Goal: Task Accomplishment & Management: Use online tool/utility

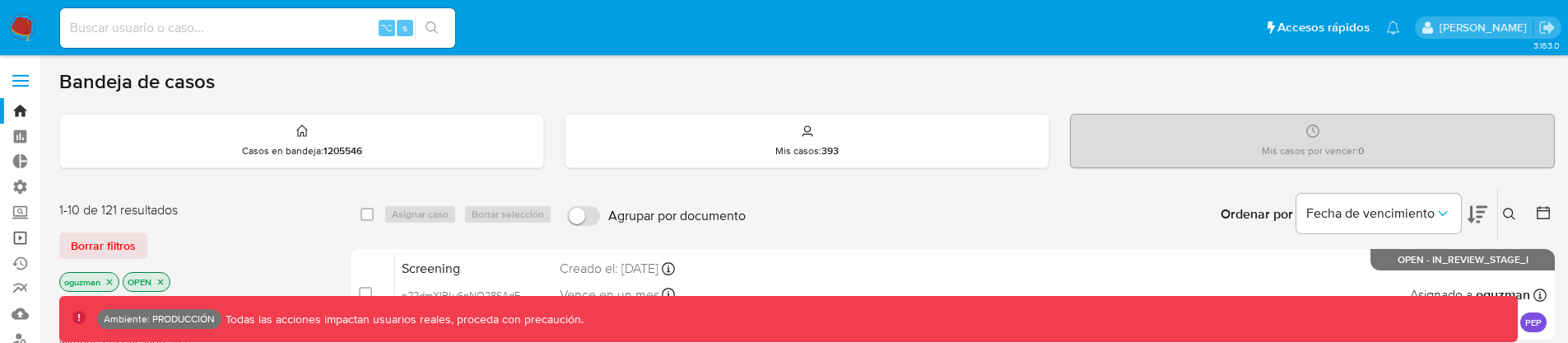
click at [19, 235] on link "Operaciones masivas" at bounding box center [98, 238] width 196 height 26
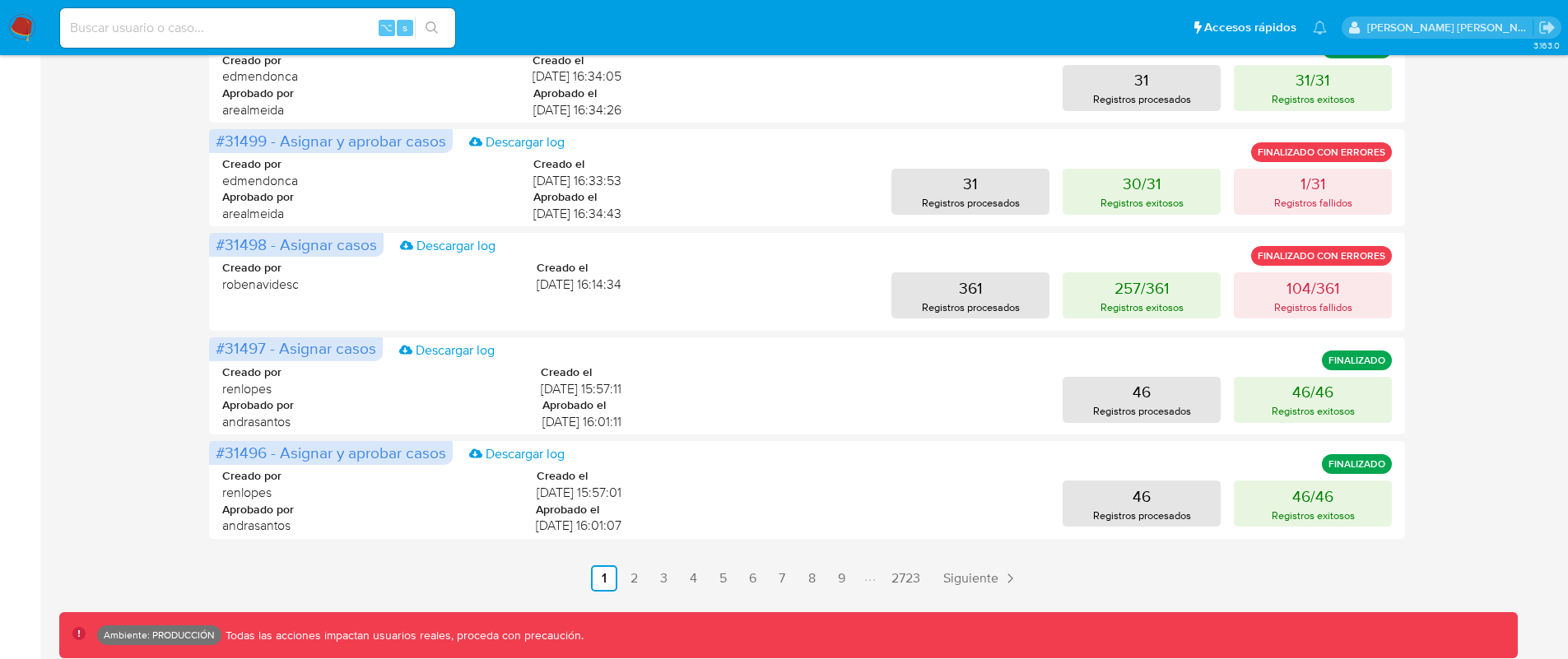
scroll to position [715, 0]
click at [669, 578] on link "3" at bounding box center [664, 577] width 27 height 27
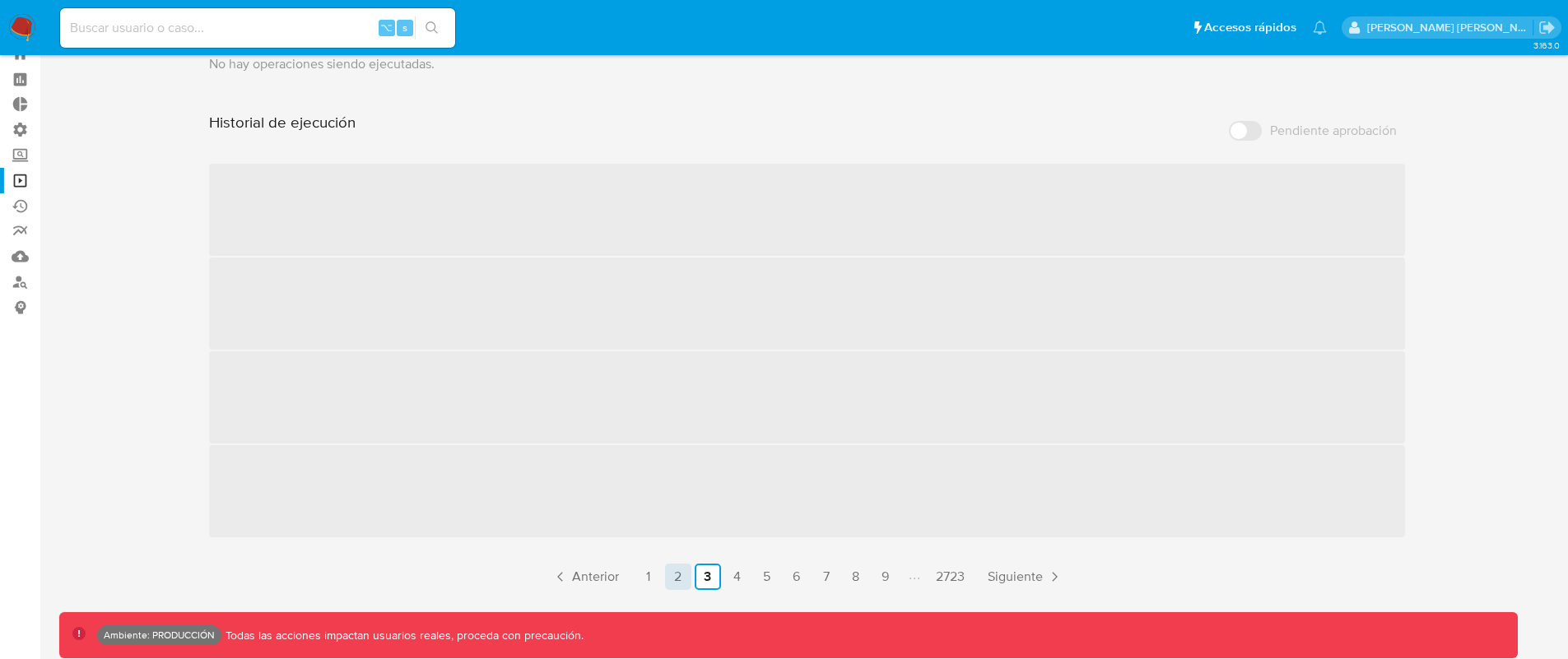
scroll to position [57, 0]
click at [653, 577] on link "1" at bounding box center [649, 577] width 27 height 27
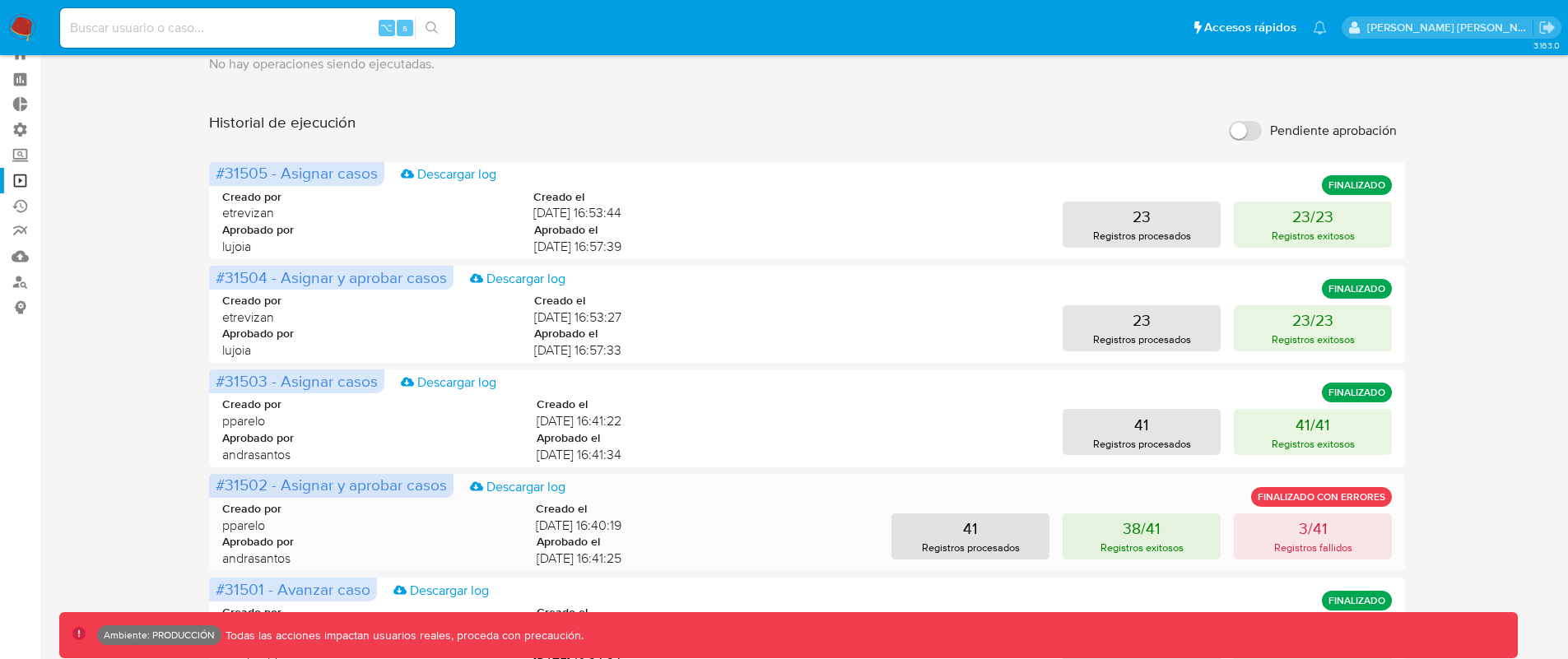
click at [640, 575] on div "Creado por pparelo Creado el 15/10/2025 16:40:19 Aprobado por andrasantos Aprob…" at bounding box center [808, 530] width 1170 height 99
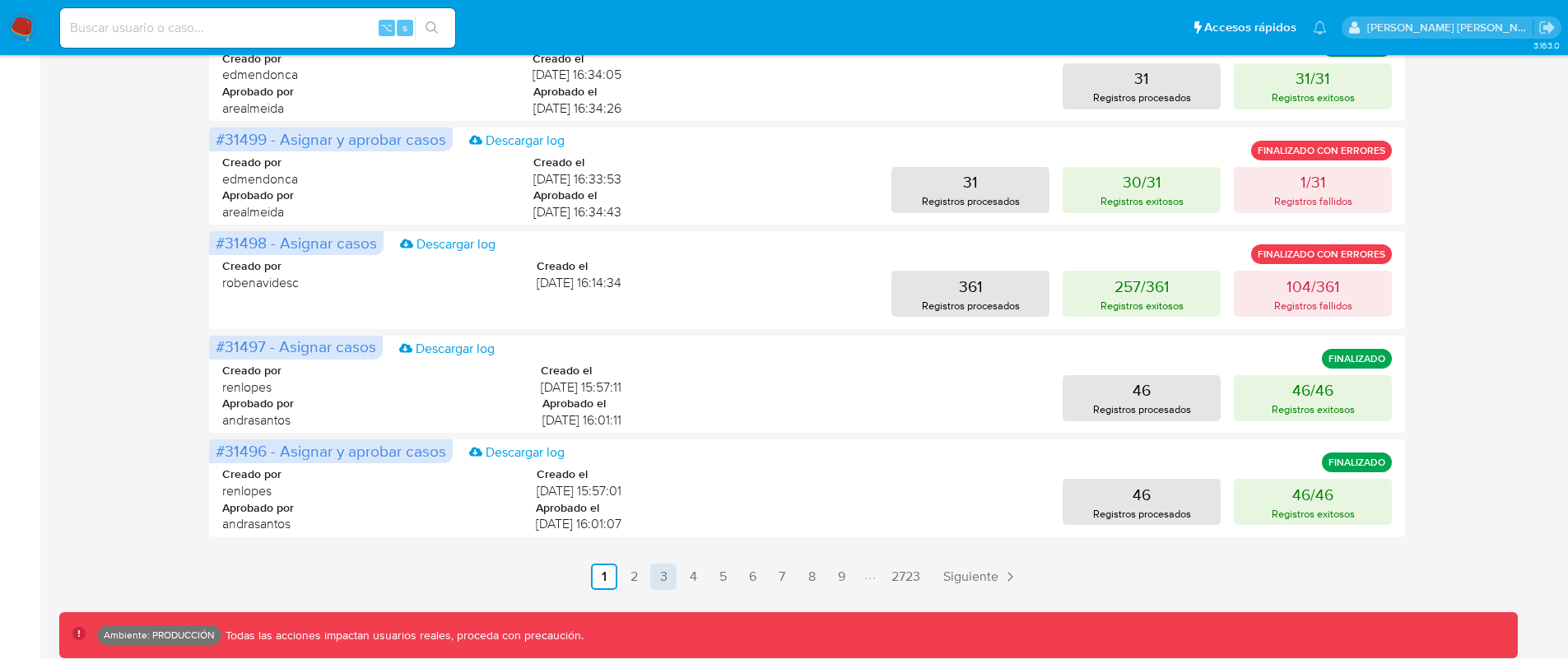
click at [654, 573] on link "3" at bounding box center [664, 577] width 27 height 27
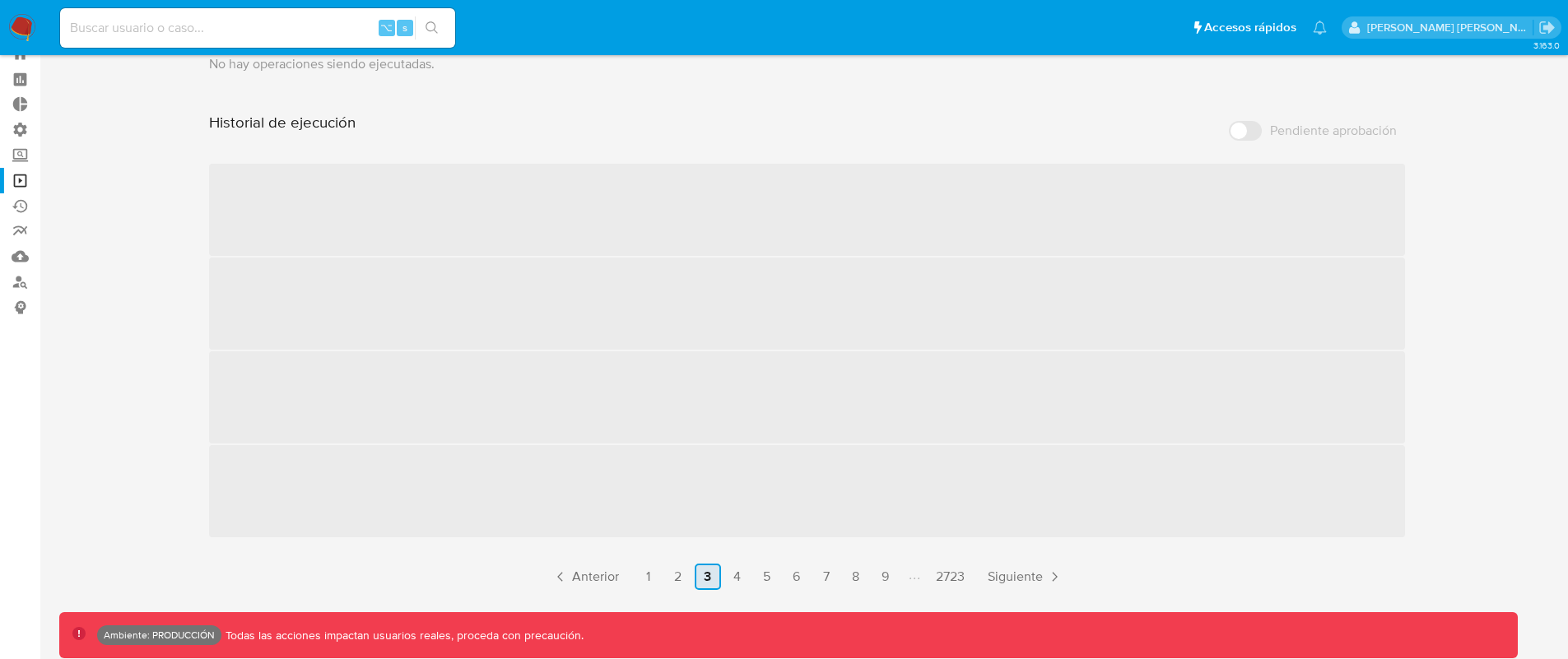
drag, startPoint x: 702, startPoint y: 577, endPoint x: 715, endPoint y: 577, distance: 13.0
click at [703, 577] on link "3" at bounding box center [708, 577] width 27 height 27
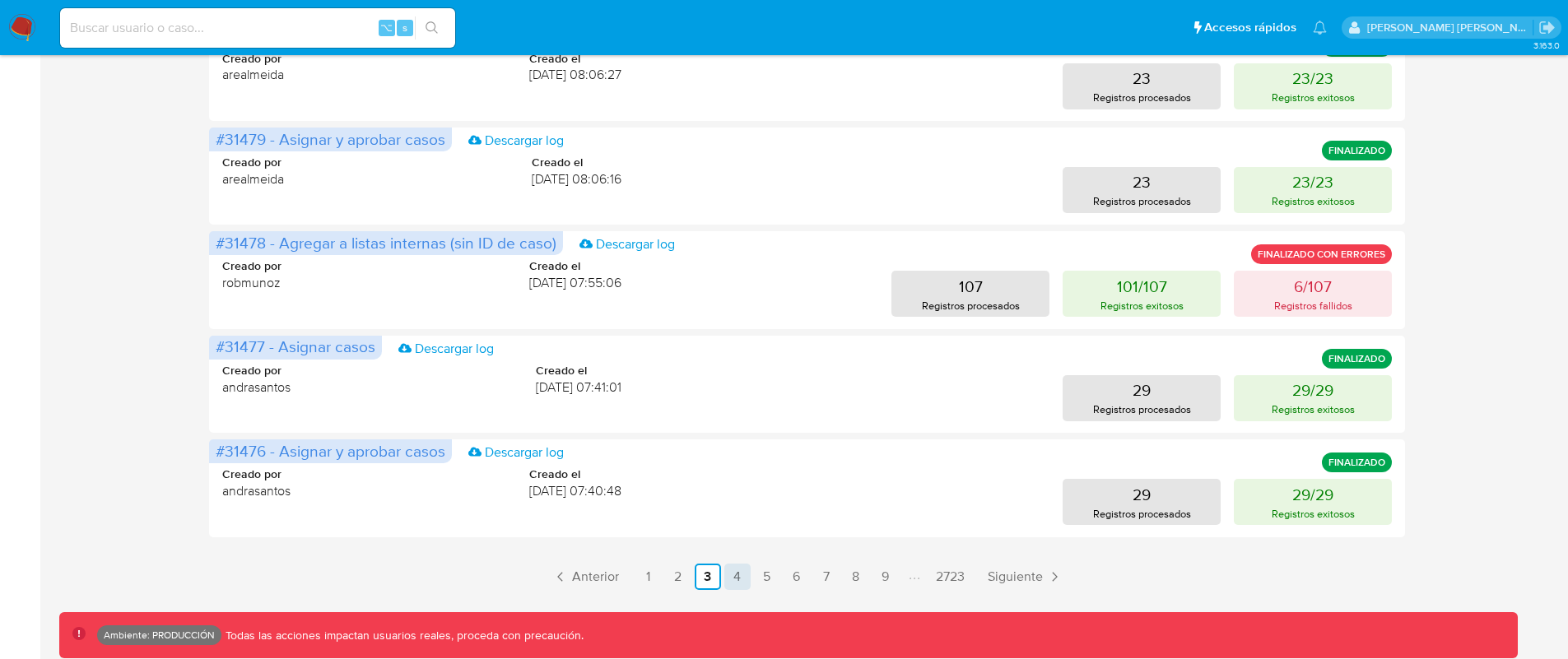
click at [737, 579] on link "4" at bounding box center [738, 577] width 27 height 27
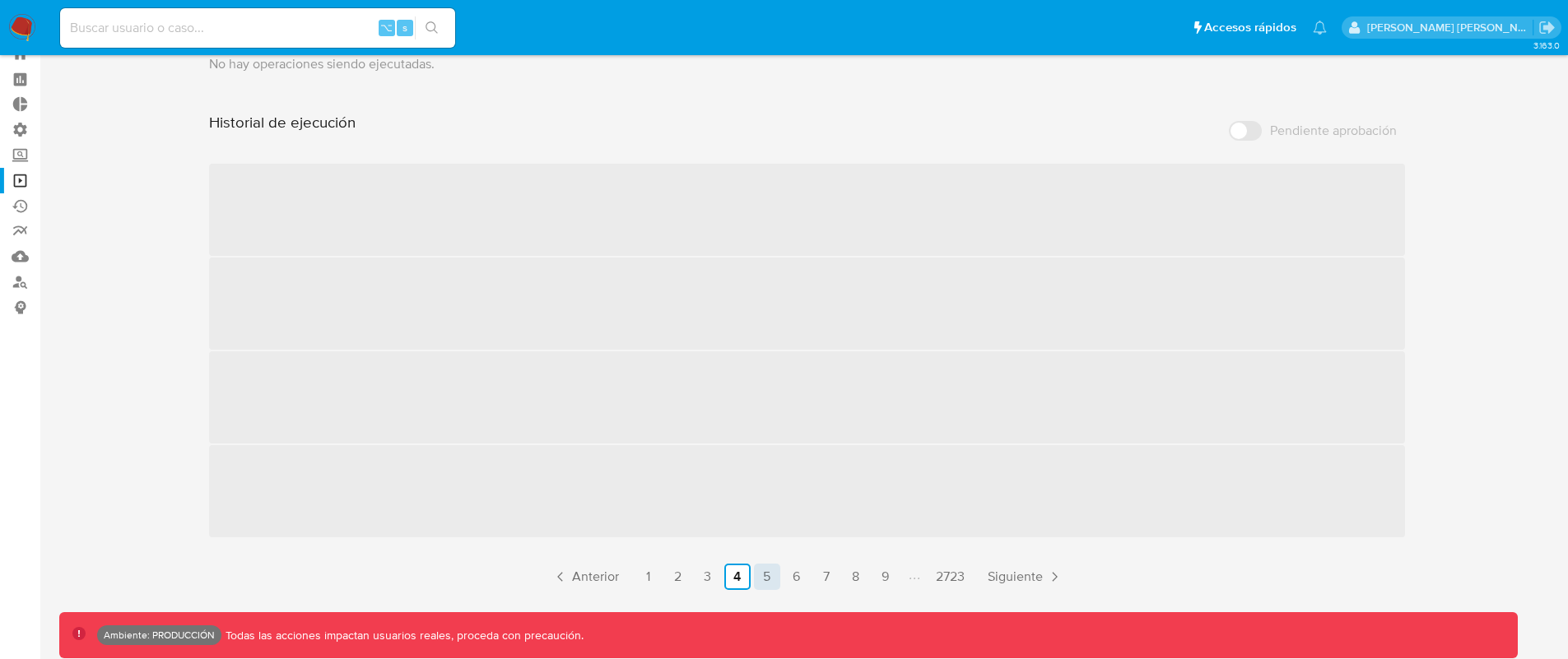
click at [771, 578] on link "5" at bounding box center [768, 577] width 27 height 27
click at [795, 580] on div "Historial de ejecución Pendiente aprobación ‌ ‌ ‌ ‌ Anterior 1 2 3 4 5 6 7 8 9 …" at bounding box center [808, 351] width 1197 height 477
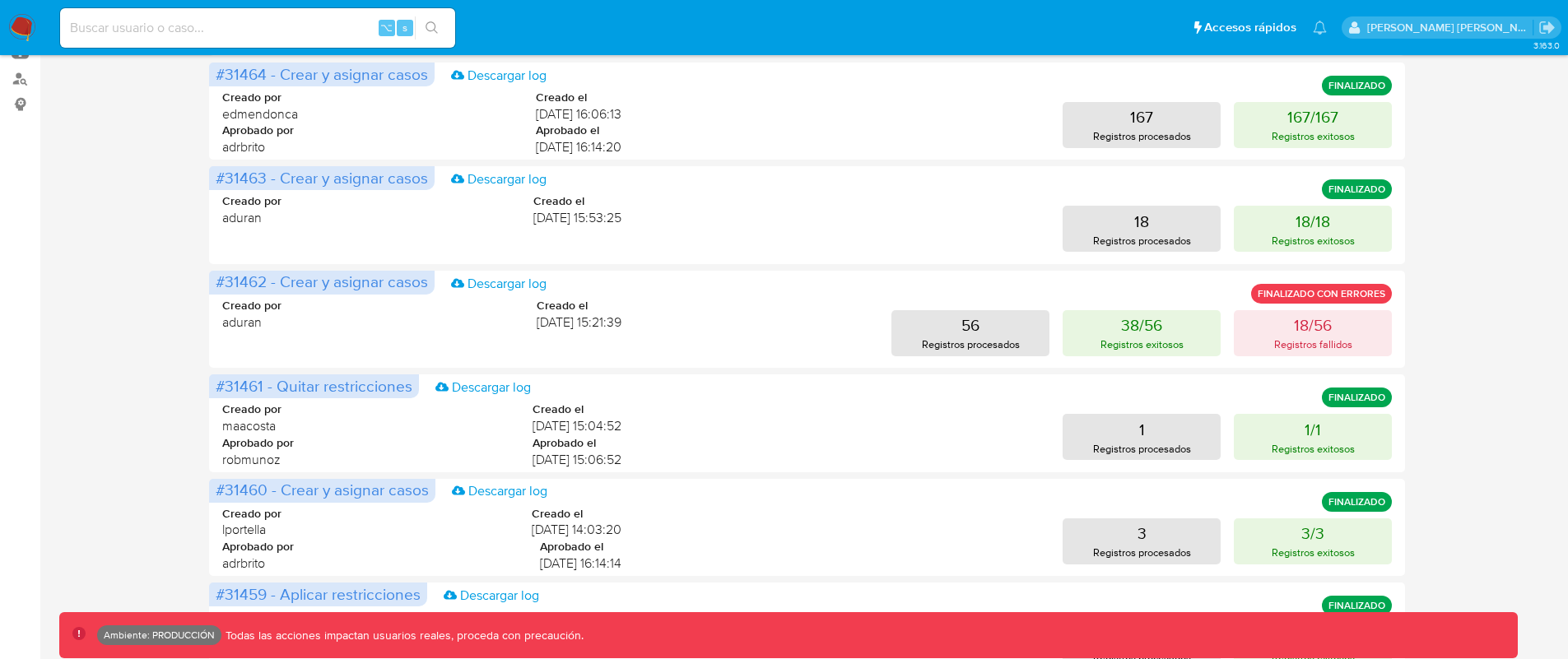
scroll to position [0, 0]
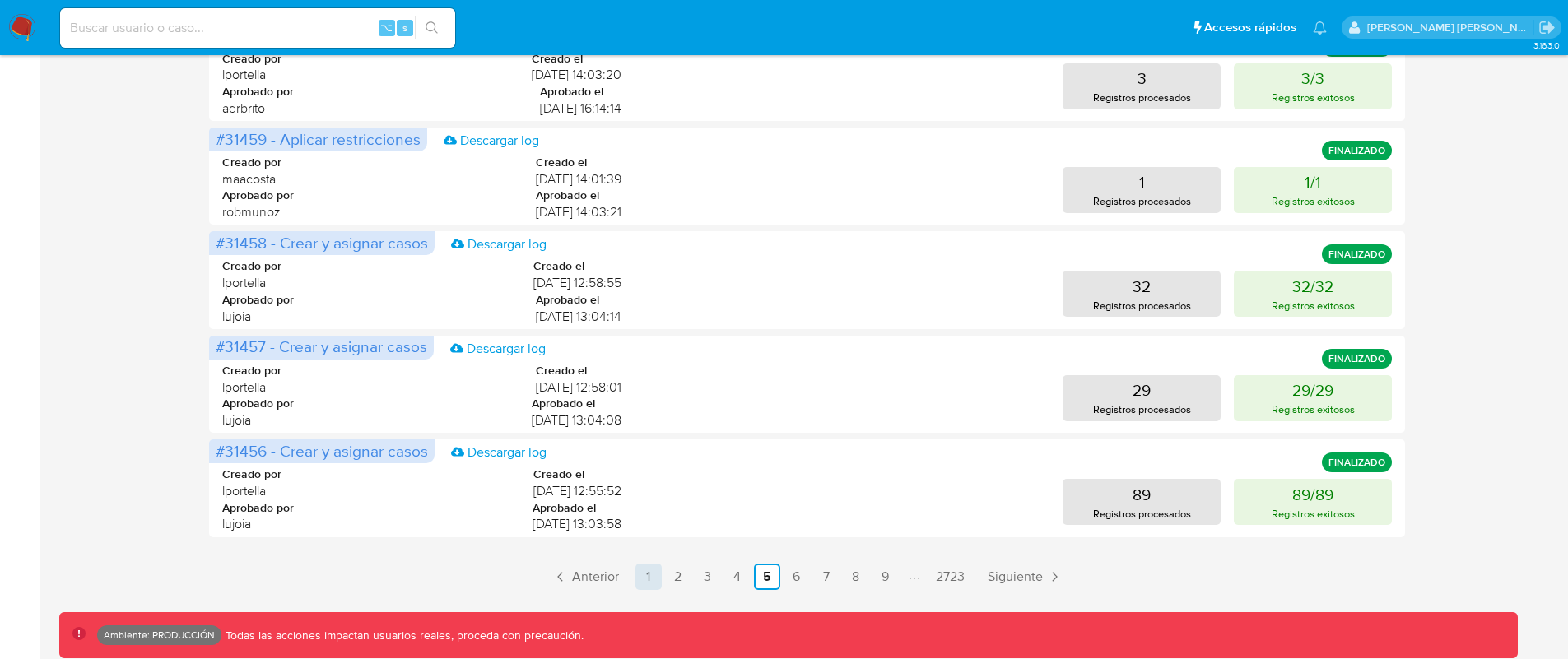
click at [650, 572] on link "1" at bounding box center [649, 577] width 27 height 27
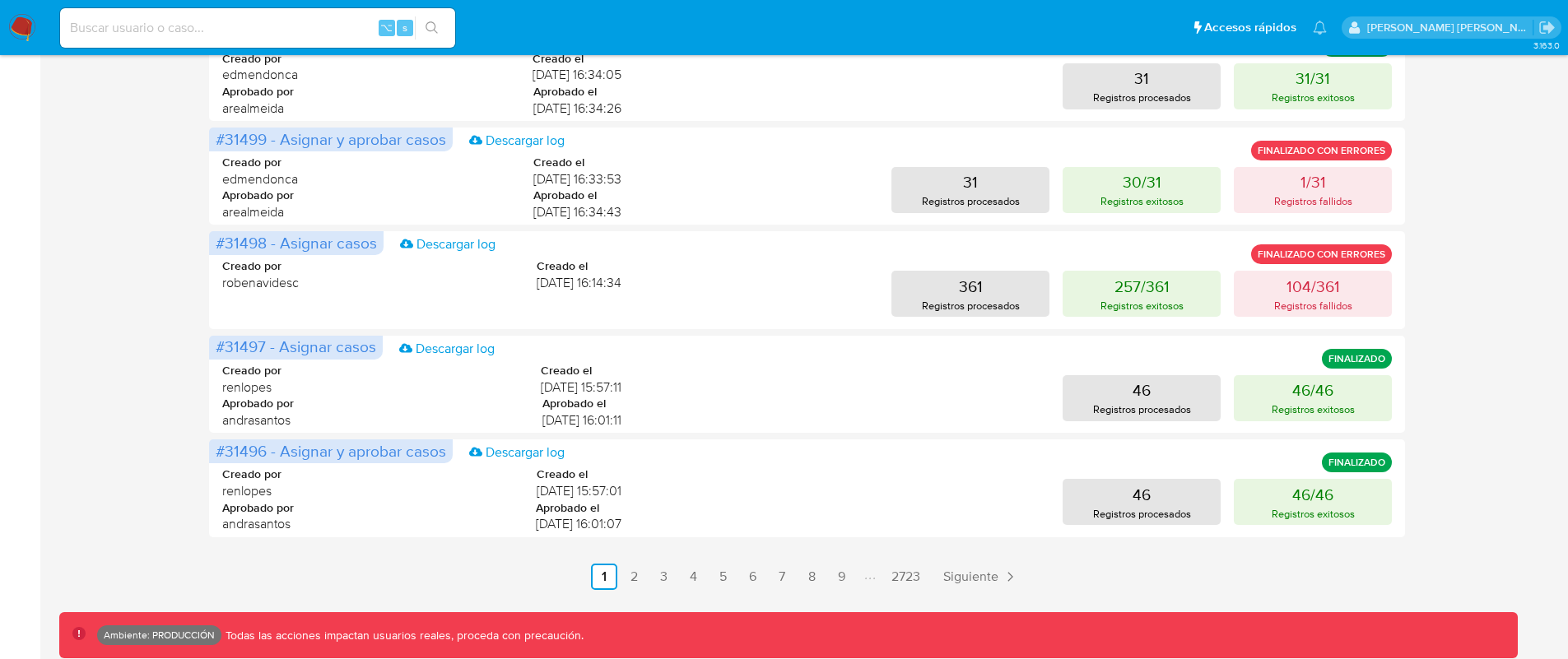
click at [977, 579] on span "Siguiente" at bounding box center [971, 577] width 55 height 13
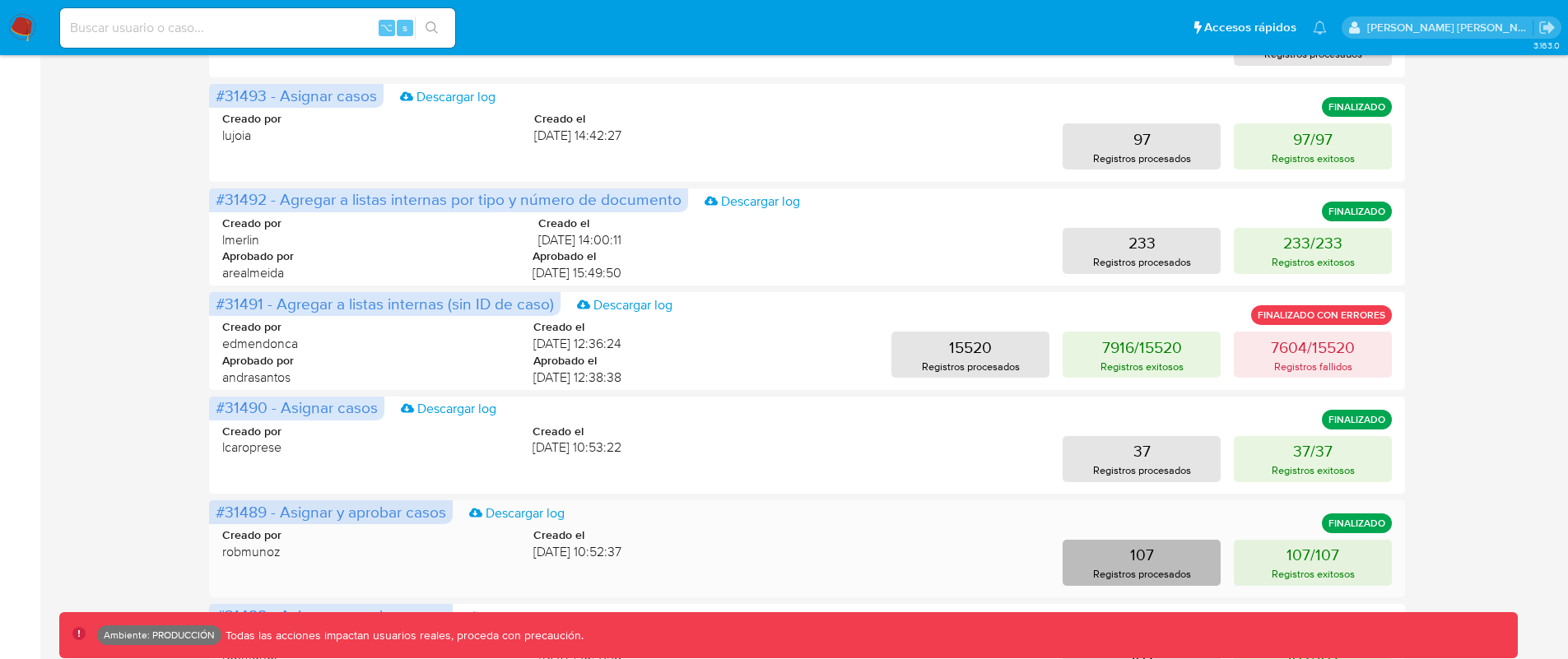
scroll to position [337, 0]
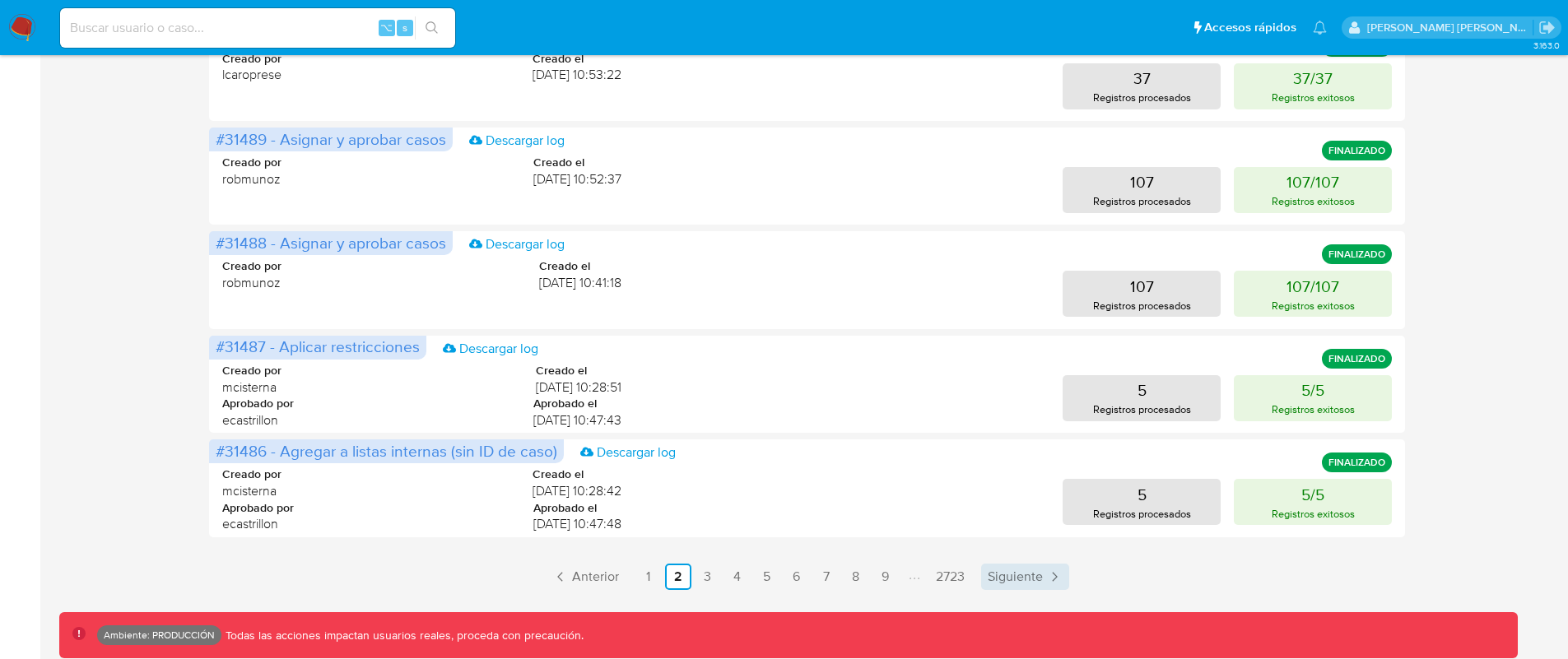
click at [1030, 572] on span "Siguiente" at bounding box center [1015, 577] width 55 height 13
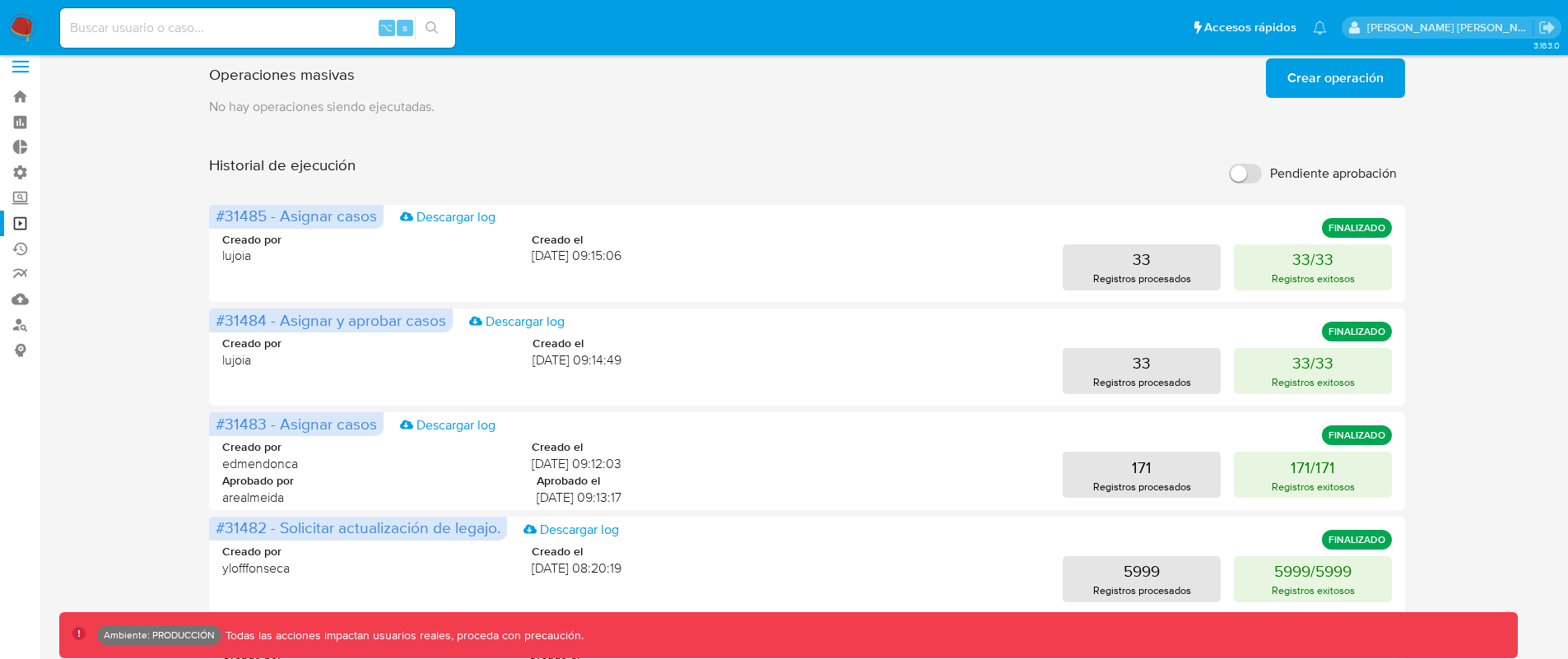
scroll to position [0, 0]
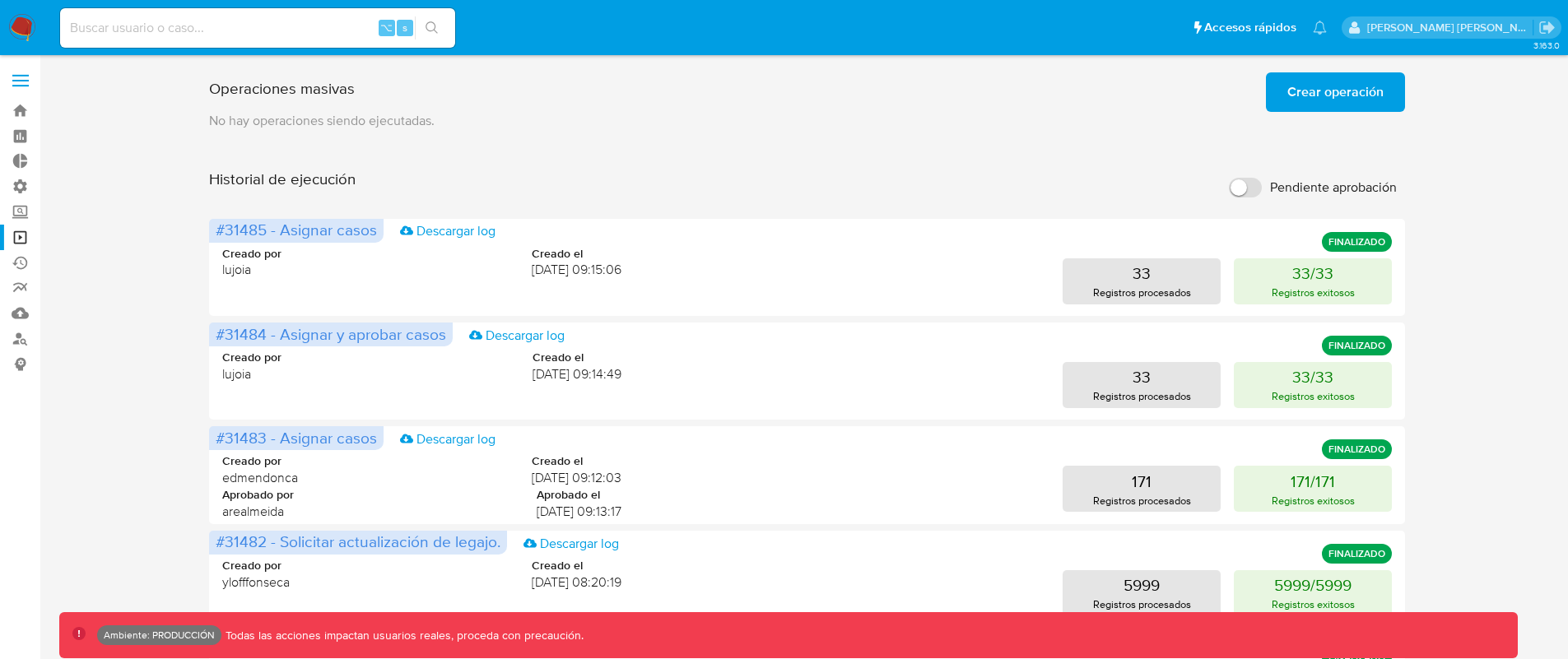
click at [1264, 182] on label "Pendiente aprobación" at bounding box center [1313, 187] width 184 height 36
click at [1262, 182] on input "Pendiente aprobación" at bounding box center [1245, 187] width 33 height 20
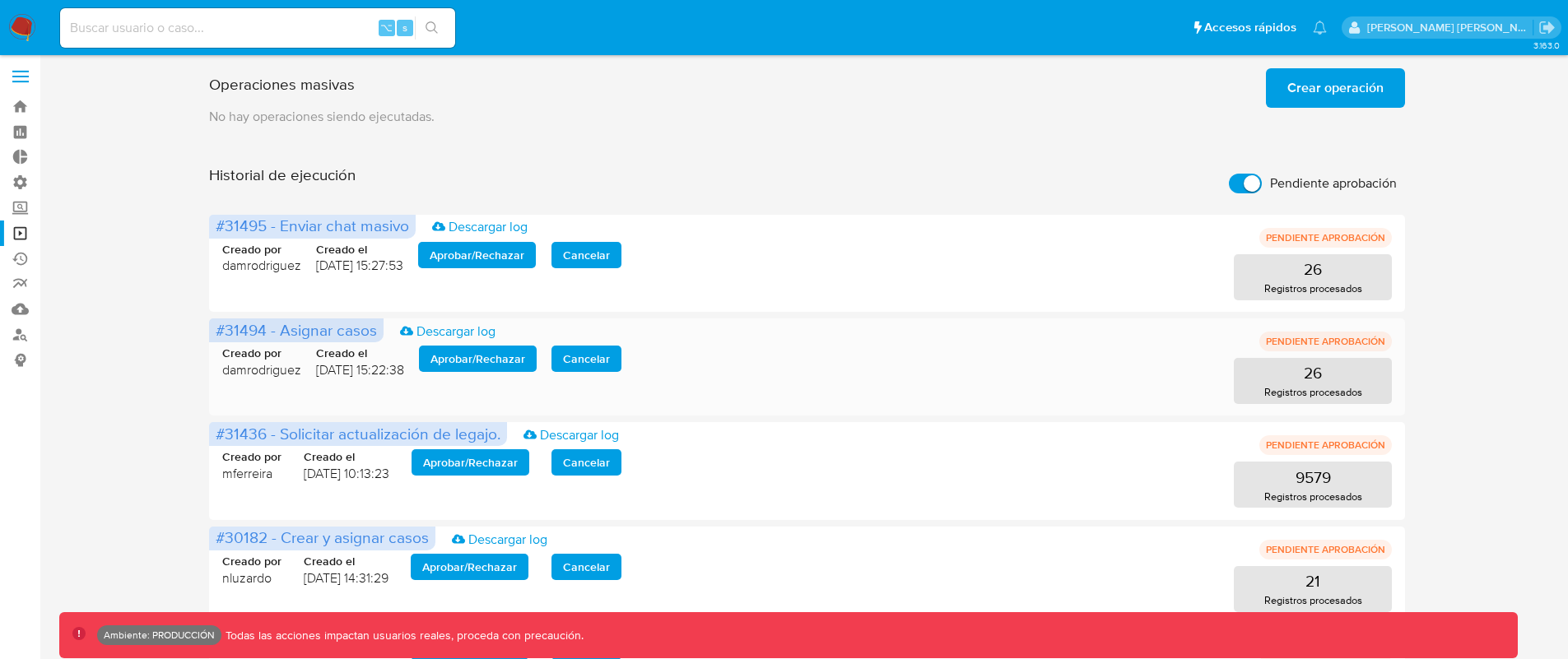
scroll to position [7, 0]
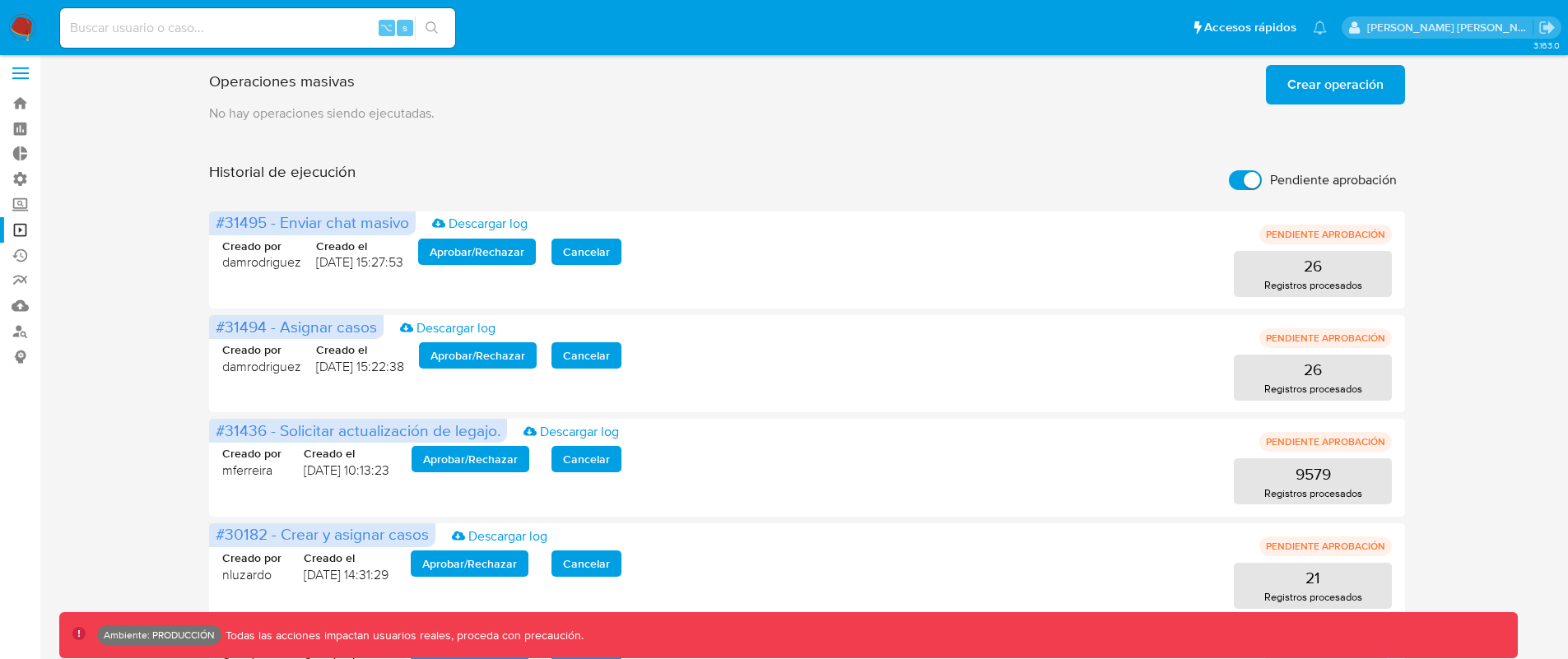
click at [1250, 178] on input "Pendiente aprobación" at bounding box center [1245, 180] width 33 height 20
checkbox input "false"
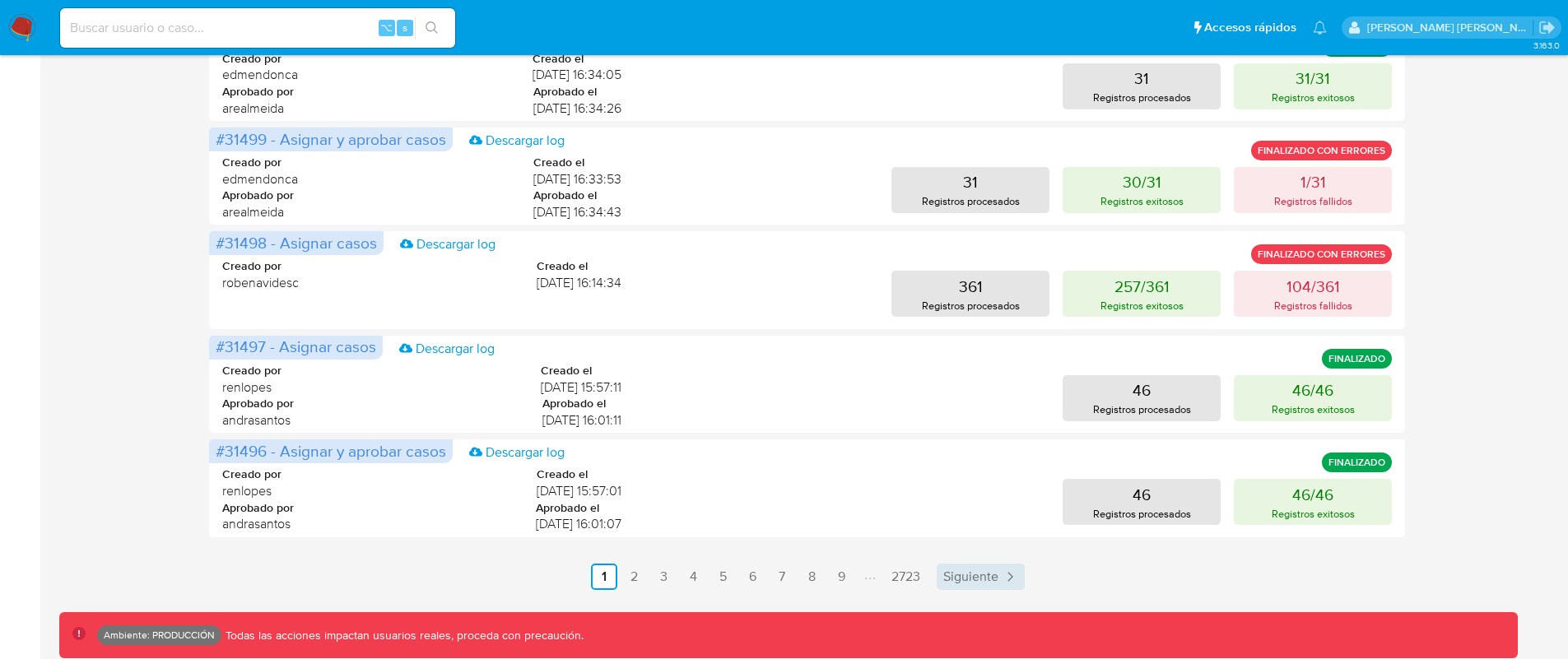
click at [999, 574] on link "Siguiente" at bounding box center [981, 577] width 88 height 27
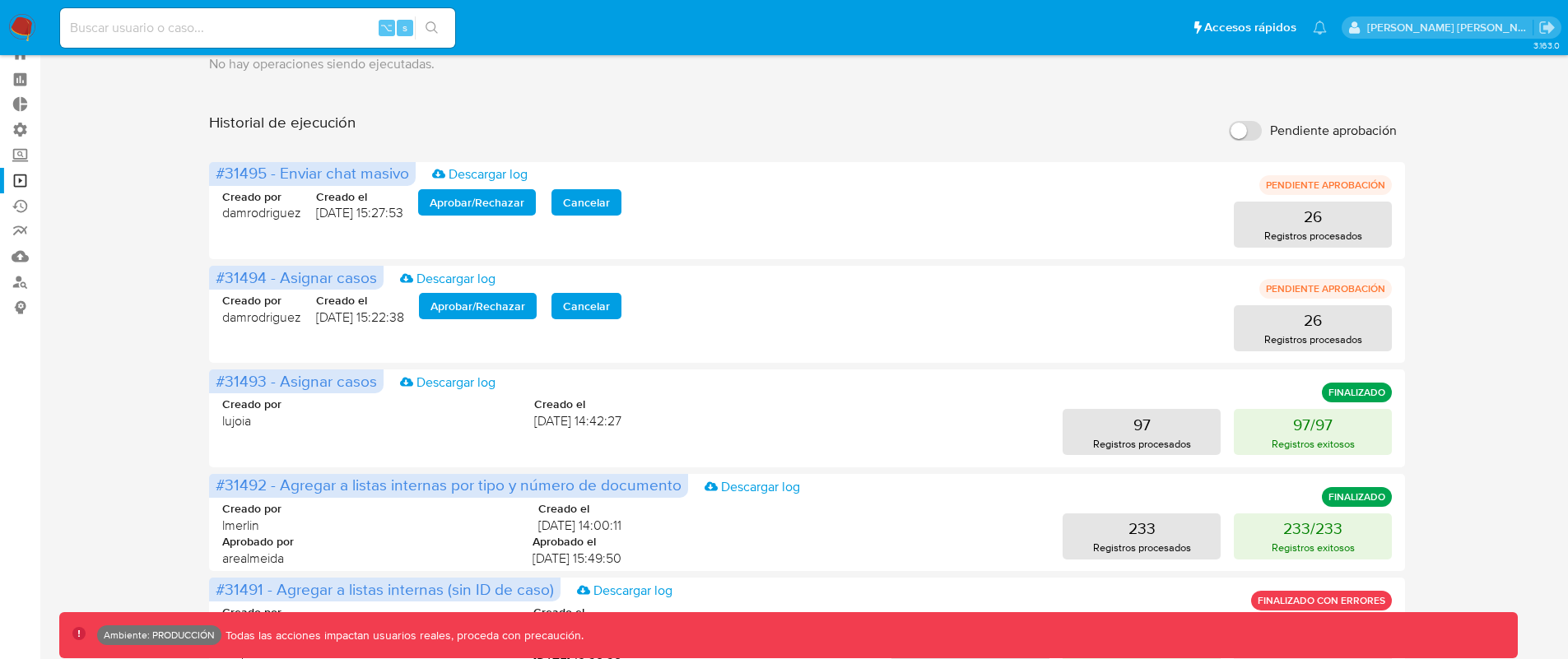
scroll to position [715, 0]
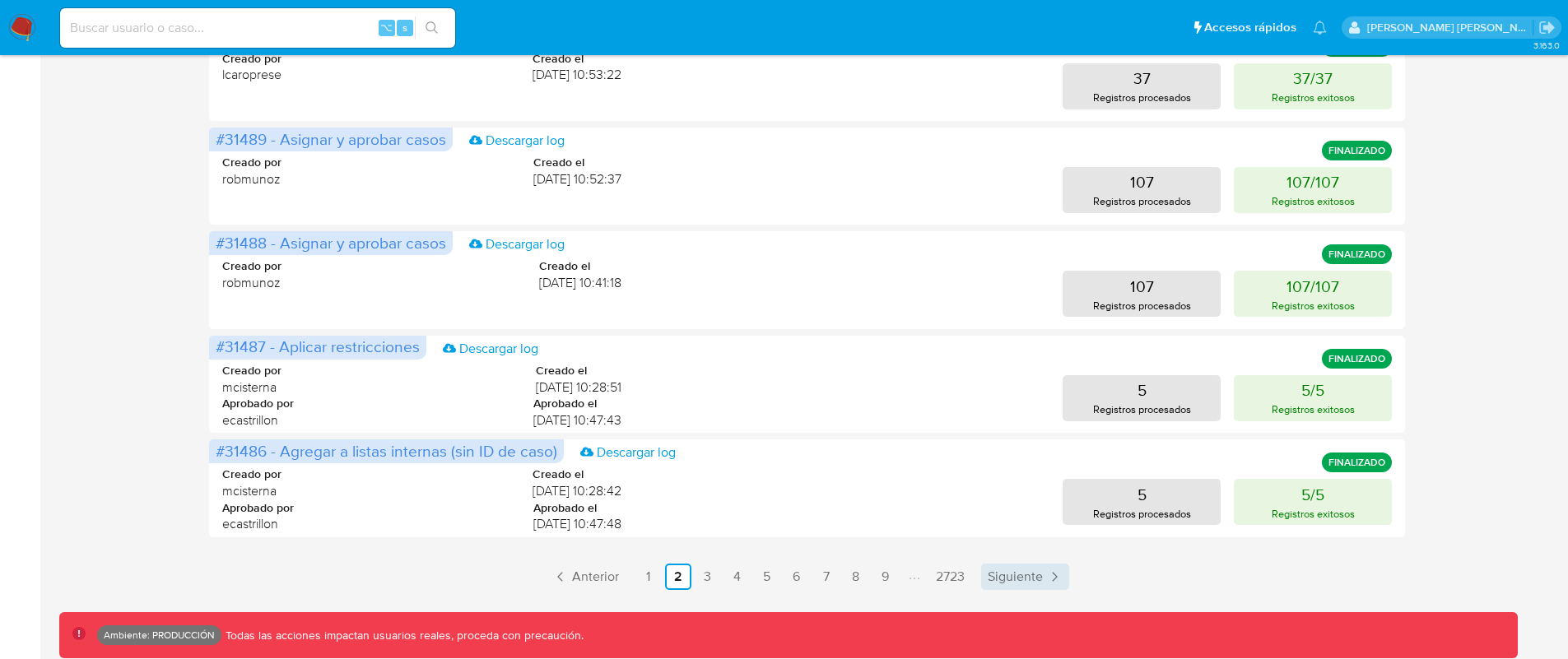
click at [1021, 579] on span "Siguiente" at bounding box center [1015, 577] width 55 height 13
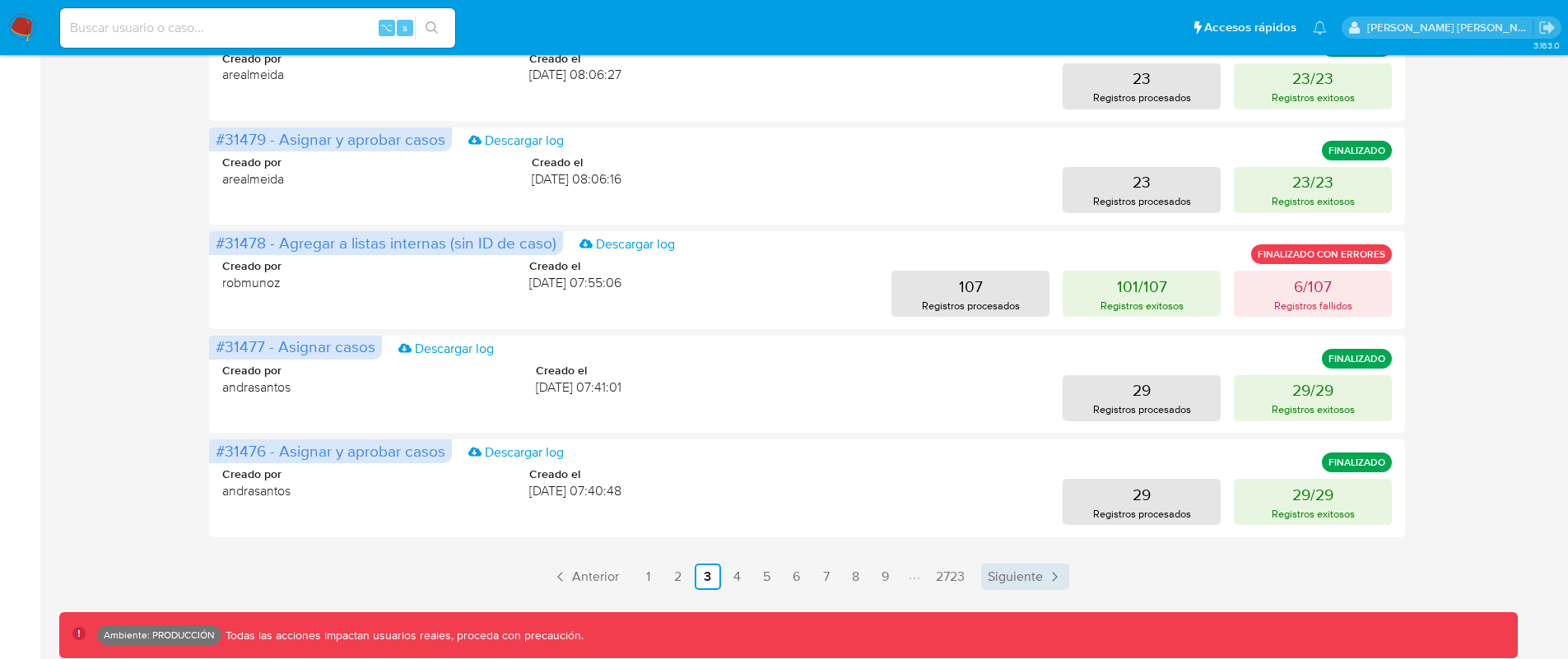
click at [1022, 579] on span "Siguiente" at bounding box center [1015, 577] width 55 height 13
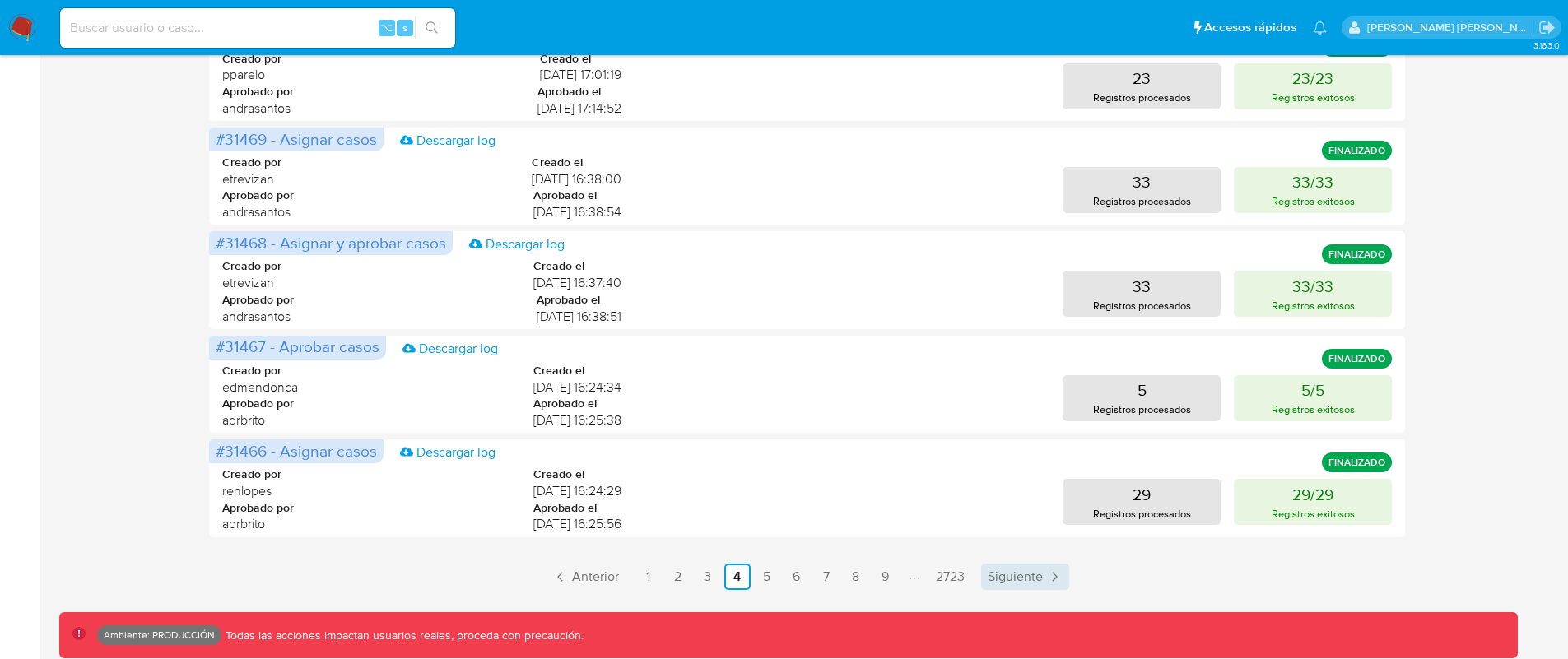
click at [1022, 579] on span "Siguiente" at bounding box center [1015, 577] width 55 height 13
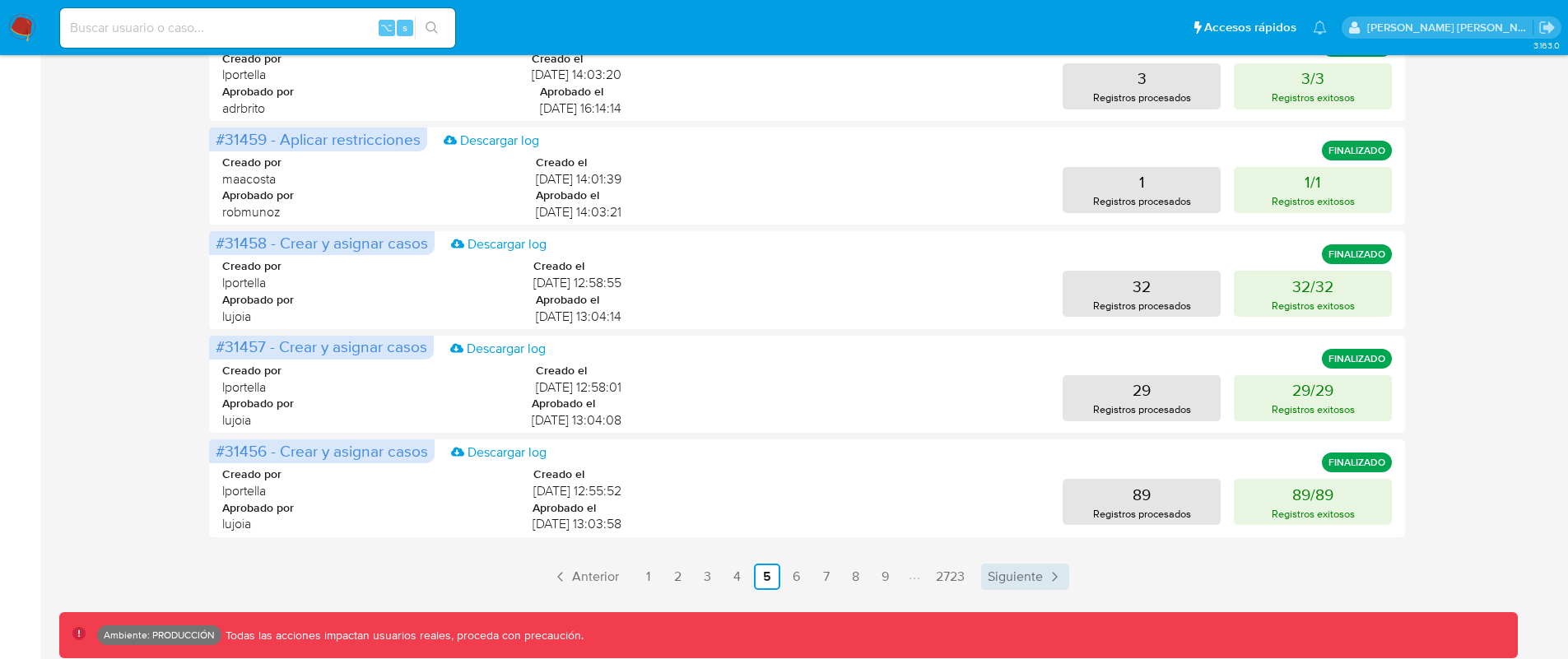
click at [1022, 579] on span "Siguiente" at bounding box center [1015, 577] width 55 height 13
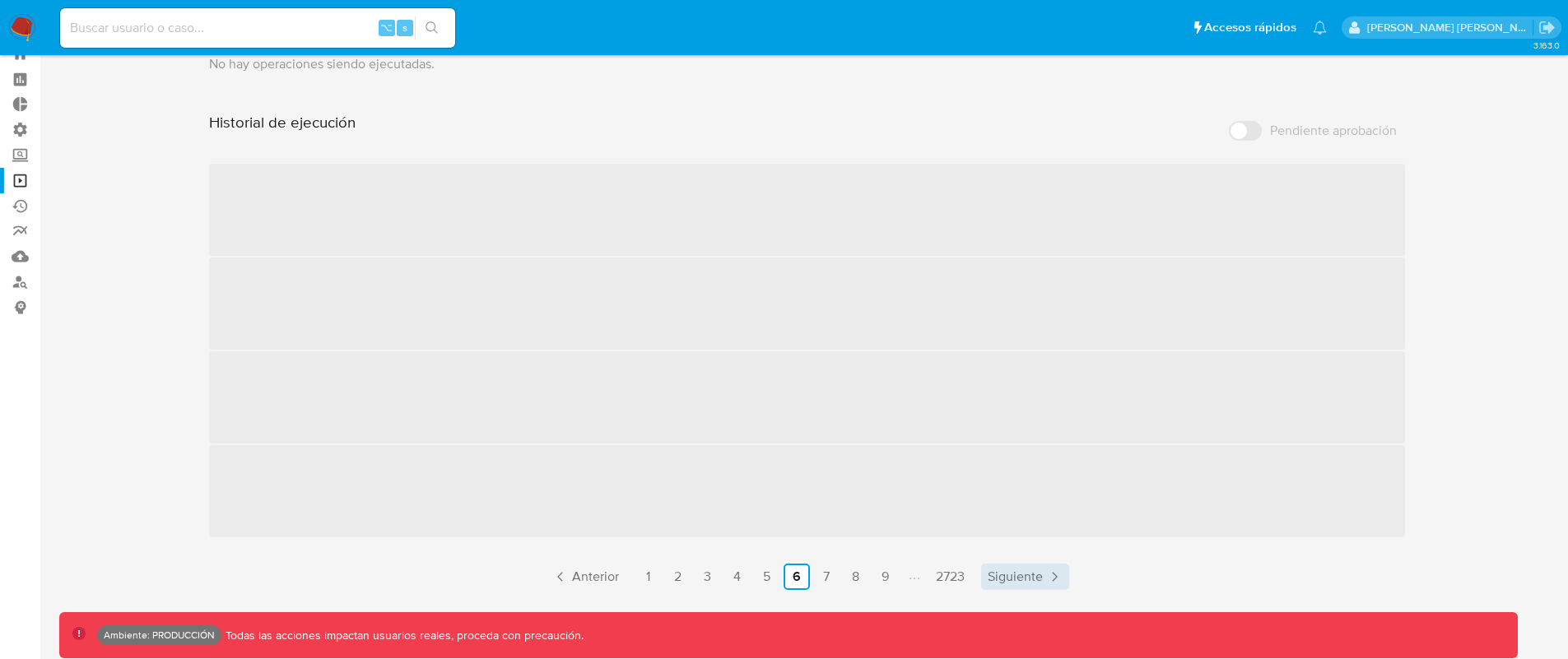
scroll to position [57, 0]
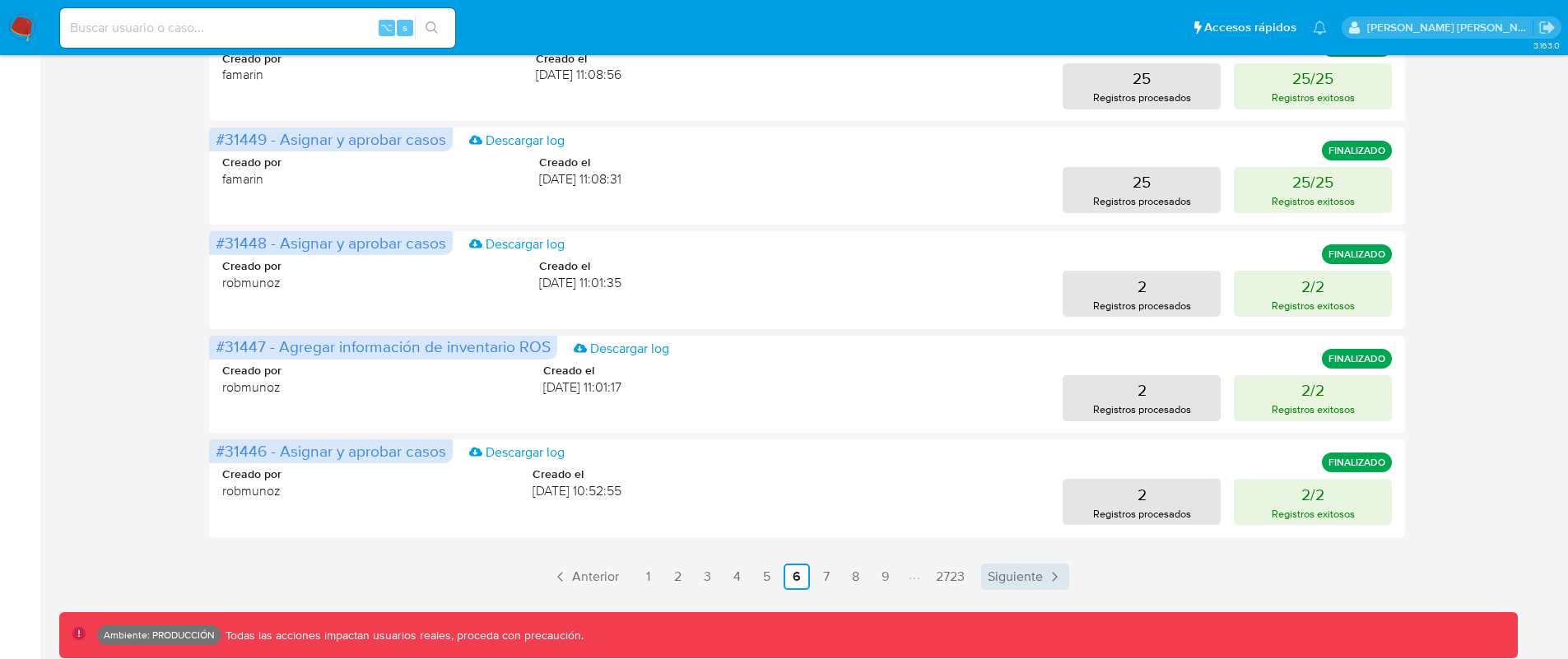
click at [1000, 565] on link "Siguiente" at bounding box center [1025, 577] width 88 height 27
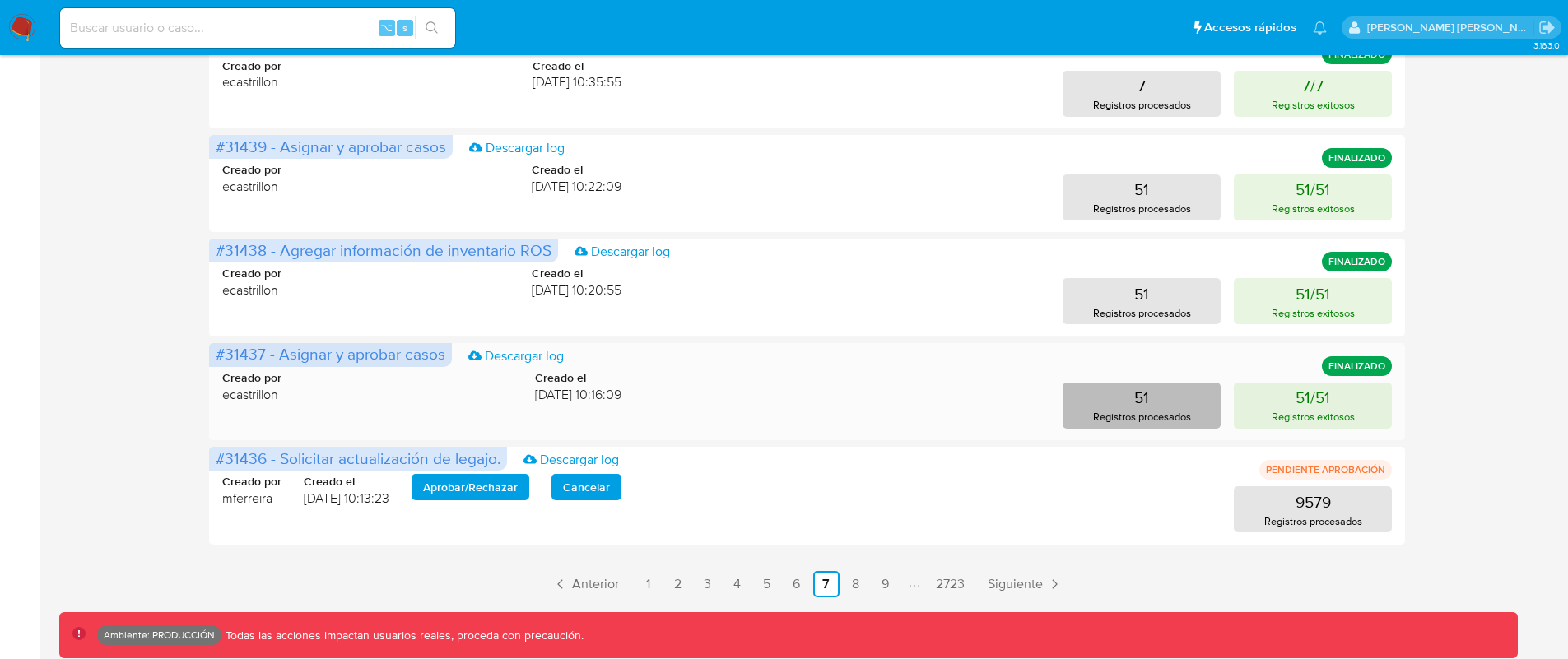
scroll to position [710, 0]
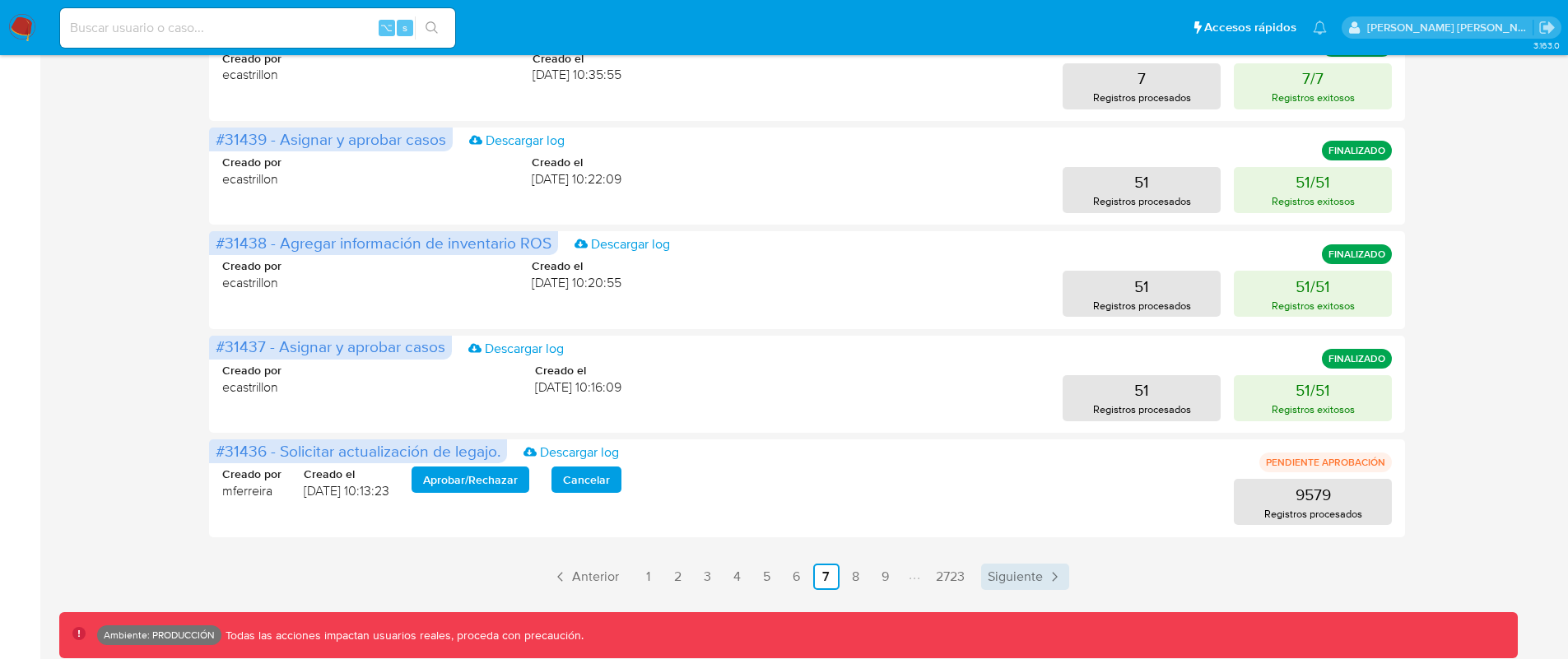
click at [1024, 573] on span "Siguiente" at bounding box center [1015, 577] width 55 height 13
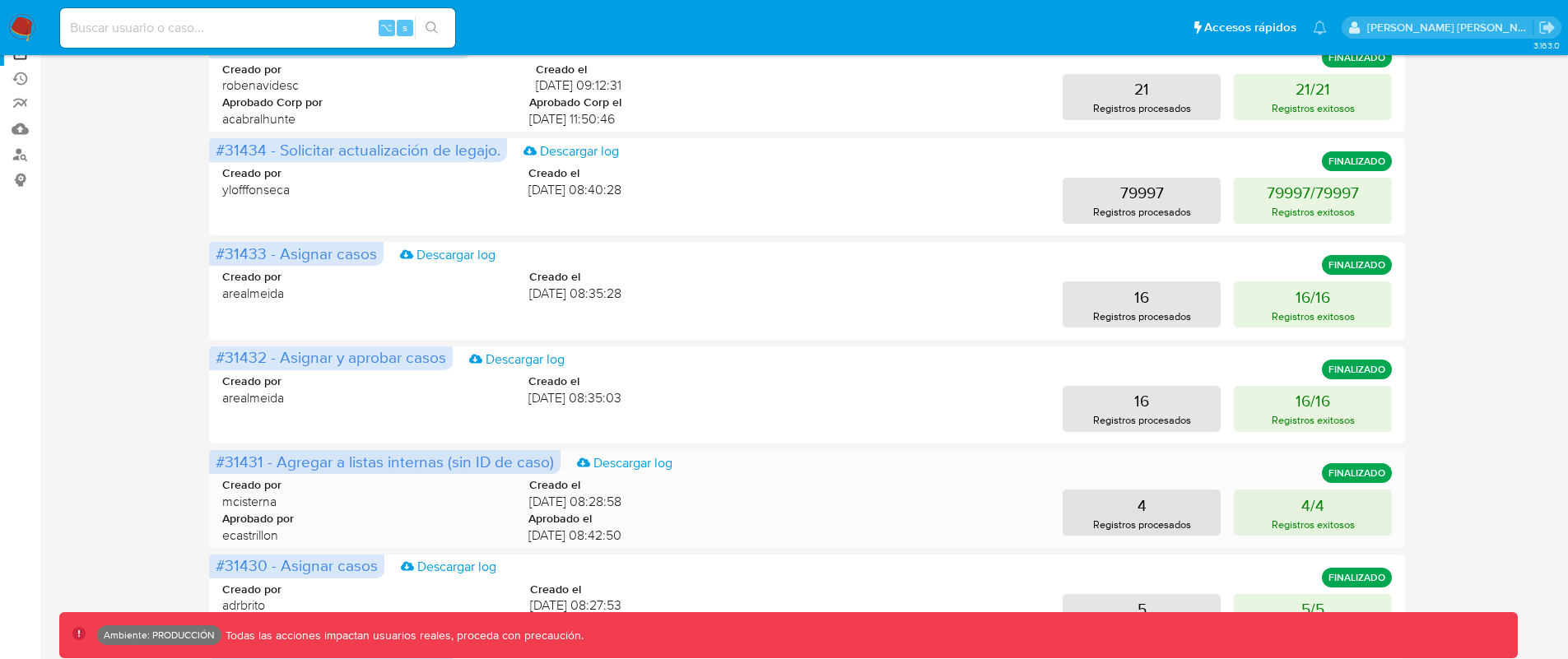
scroll to position [94, 0]
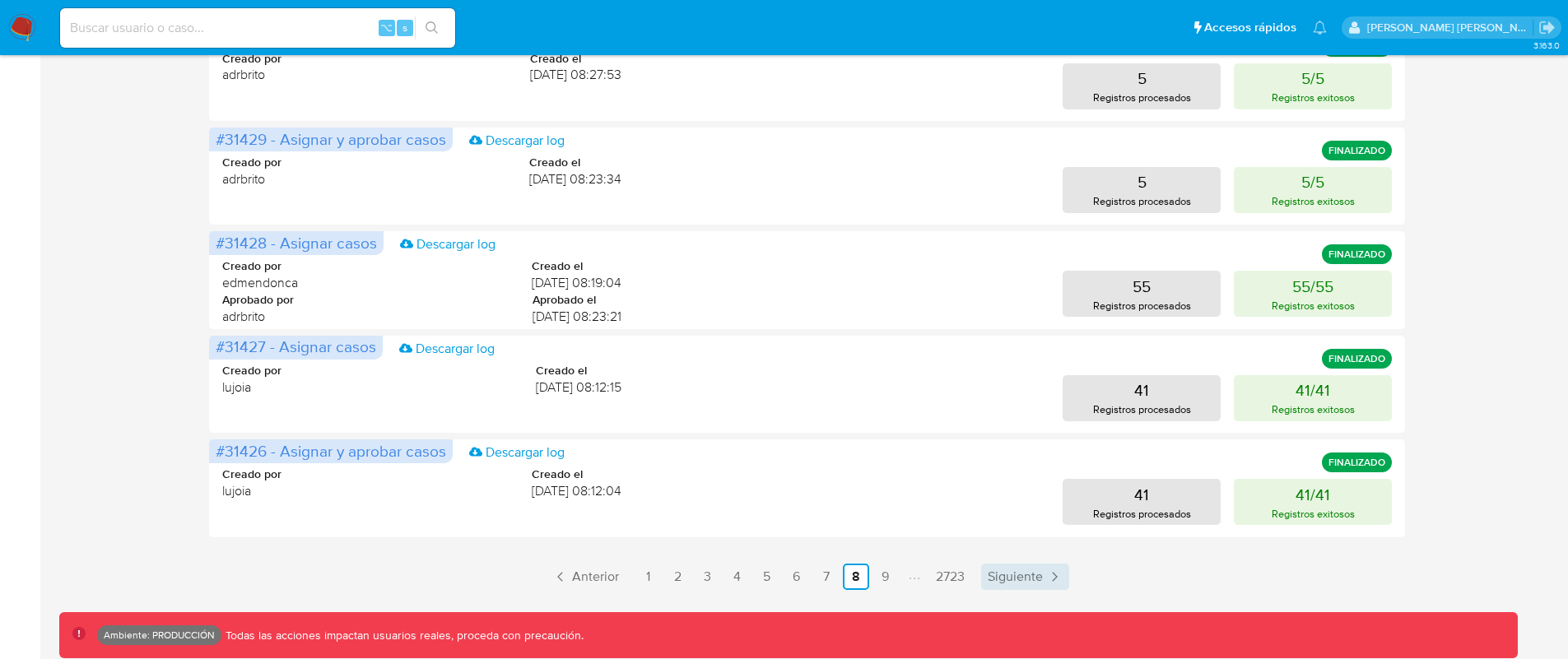
click at [1024, 577] on span "Siguiente" at bounding box center [1015, 577] width 55 height 13
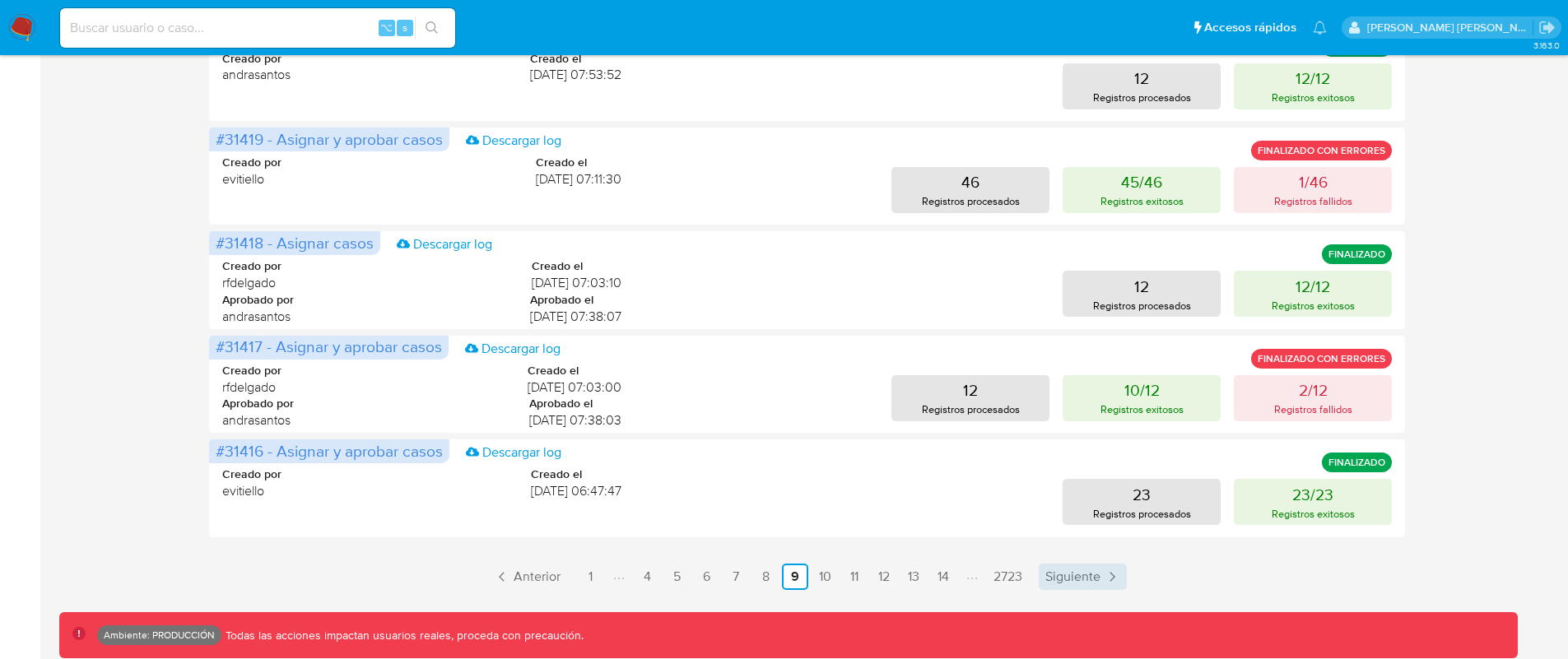
click at [1076, 581] on span "Siguiente" at bounding box center [1073, 577] width 55 height 13
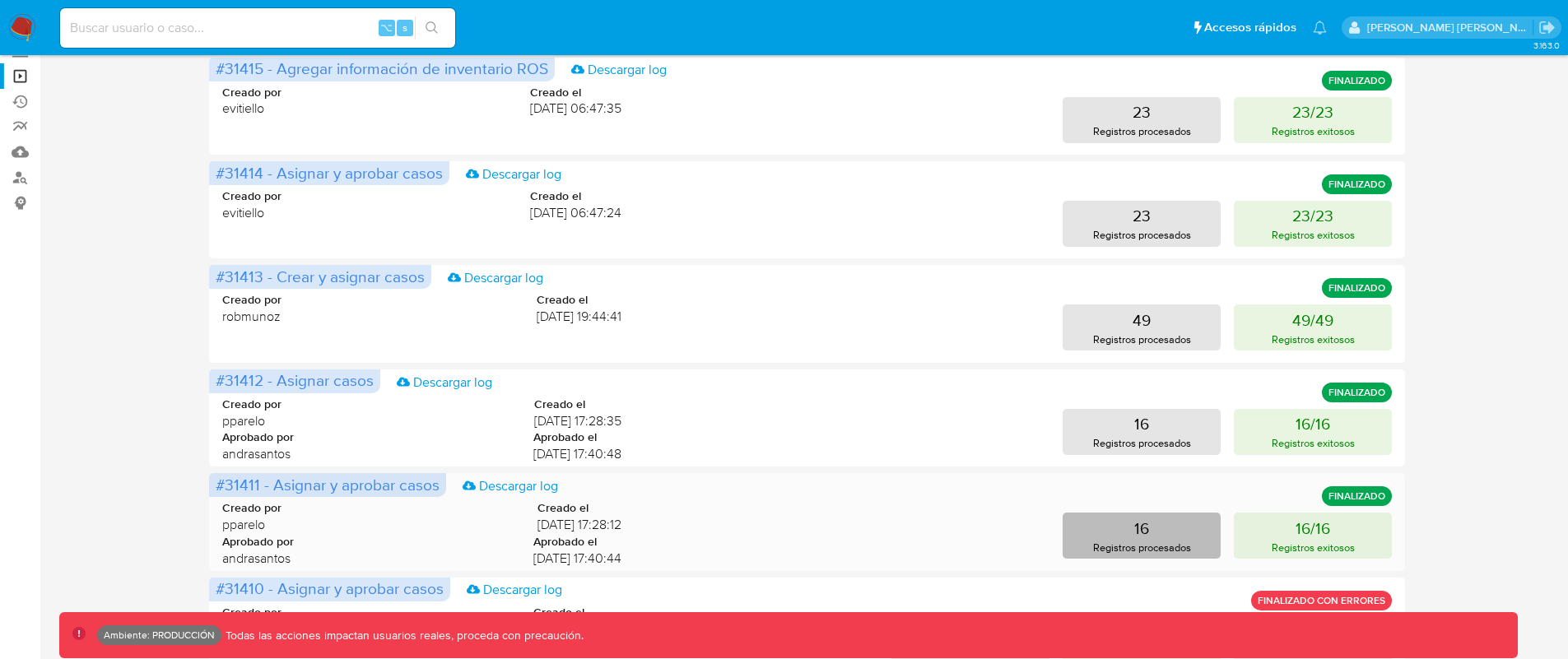
scroll to position [0, 0]
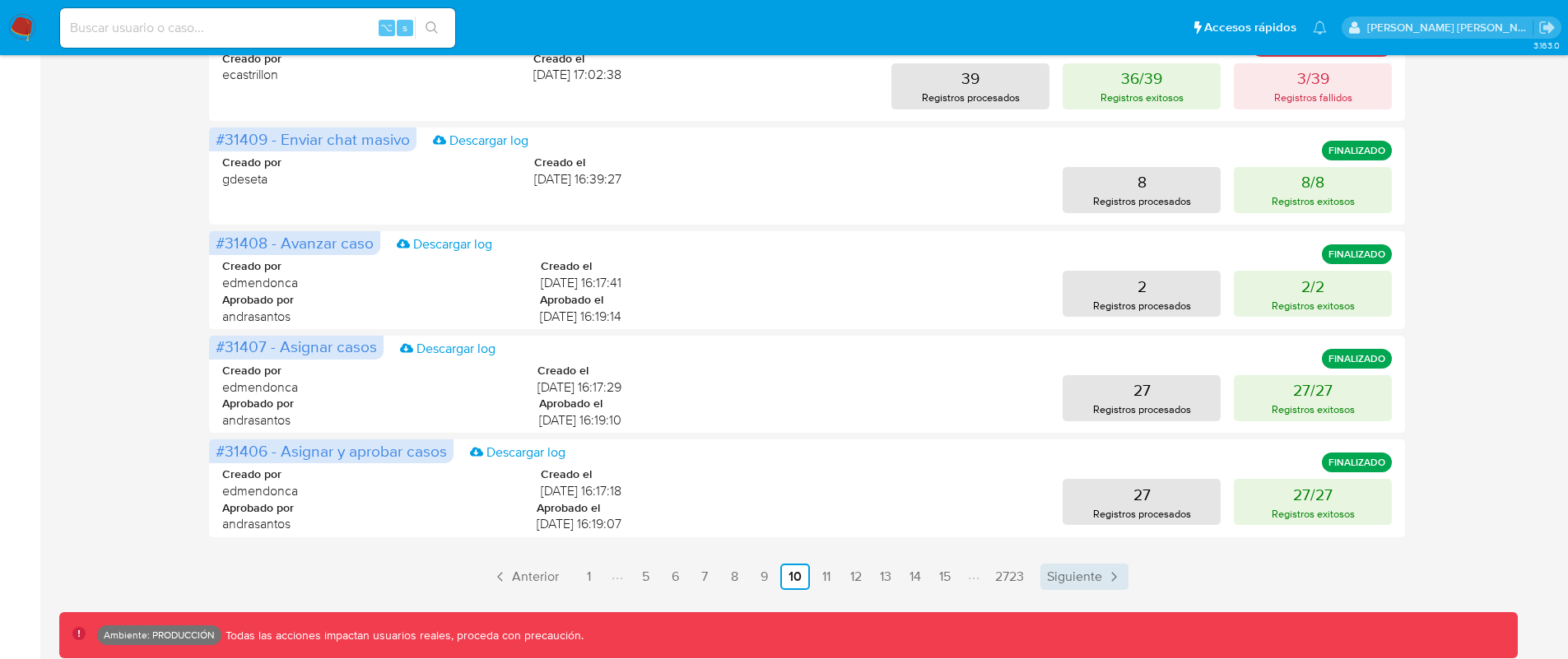
click at [1094, 570] on span "Siguiente" at bounding box center [1075, 577] width 55 height 13
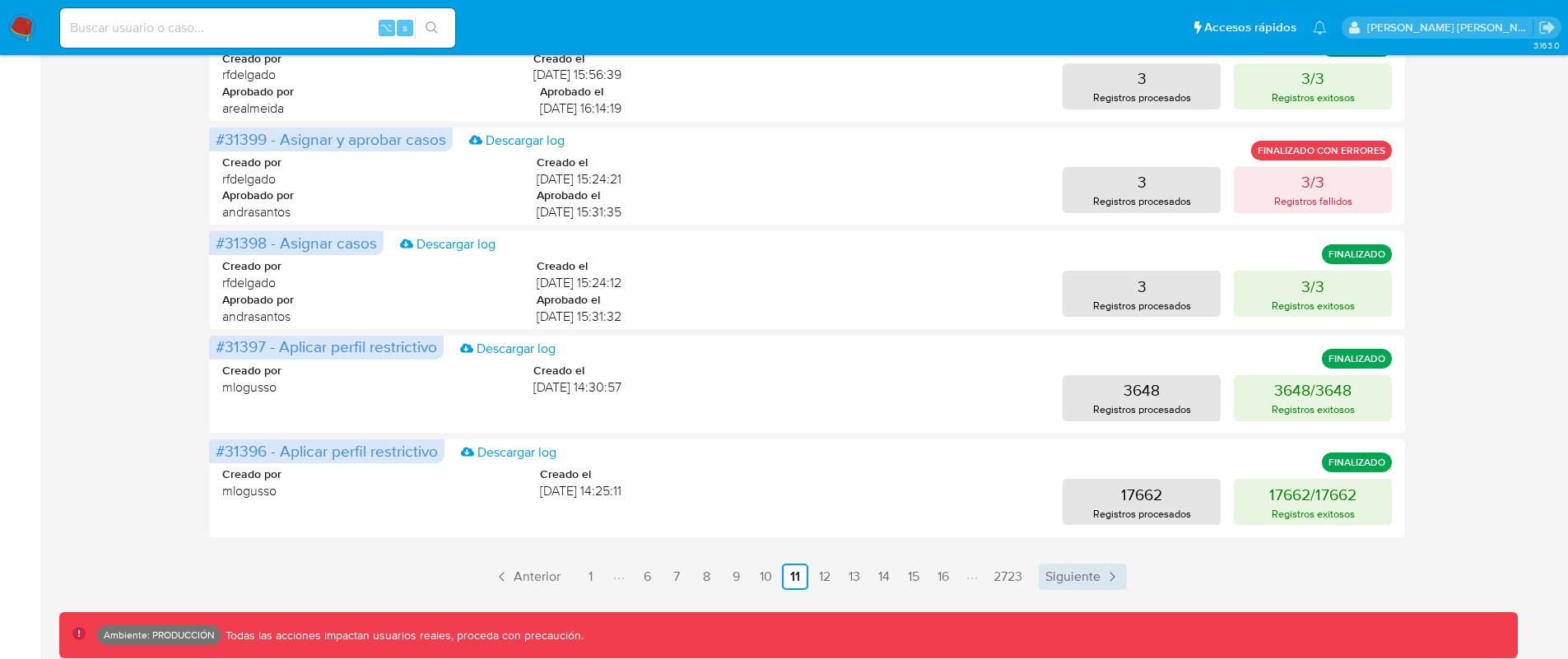
click at [1093, 563] on link "Siguiente" at bounding box center [1083, 577] width 88 height 27
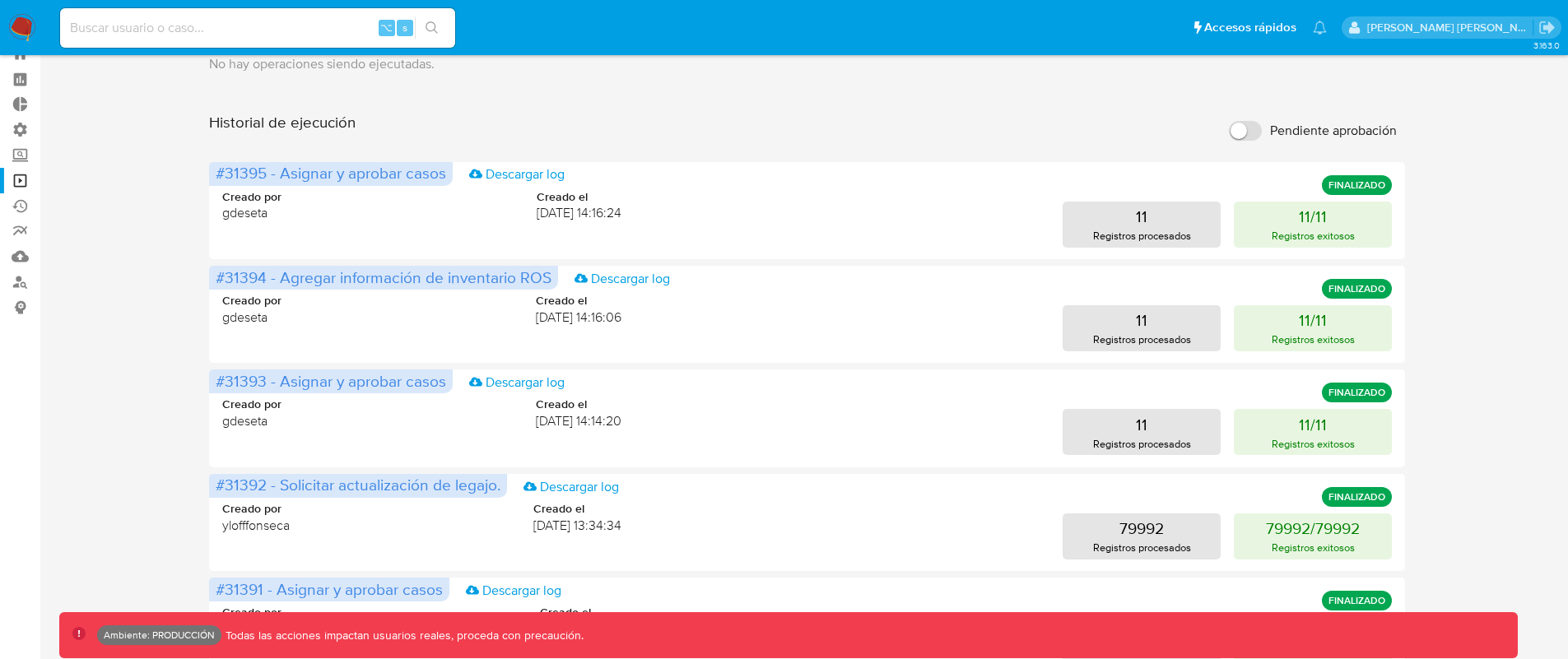
scroll to position [715, 0]
